Goal: Communication & Community: Share content

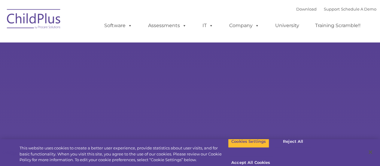
select select "MEDIUM"
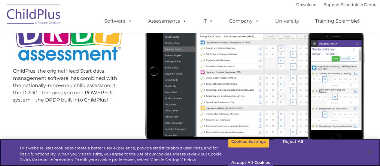
scroll to position [124, 0]
